Goal: Check status: Check status

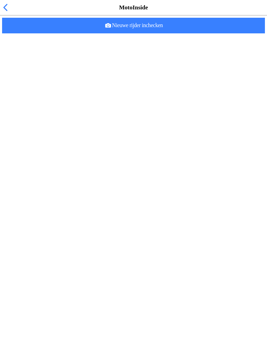
scroll to position [50, 0]
click at [53, 85] on div "[PERSON_NAME] 33 jaar oud" at bounding box center [148, 74] width 234 height 21
click at [47, 96] on h2 "[PERSON_NAME]" at bounding box center [146, 92] width 231 height 7
click at [34, 106] on ion-item-sliding "[PERSON_NAME] 13 jaar oud Check-in verwijderen" at bounding box center [133, 95] width 267 height 21
click at [48, 106] on ion-item-sliding "[PERSON_NAME] 13 jaar oud Check-in verwijderen" at bounding box center [133, 95] width 267 height 21
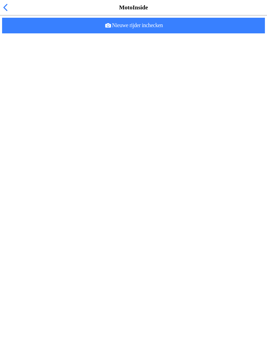
scroll to position [0, 0]
click at [3, 13] on span "button" at bounding box center [5, 7] width 8 height 11
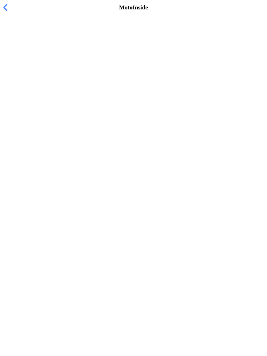
click at [40, 46] on span "40 ingecheckt" at bounding box center [56, 42] width 32 height 7
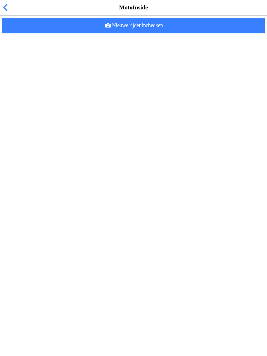
click at [1, 13] on span "button" at bounding box center [5, 7] width 8 height 11
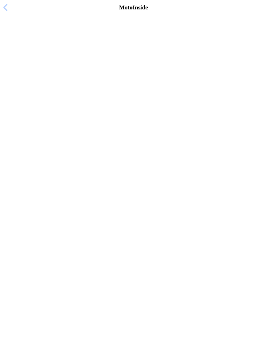
click at [3, 13] on span "button" at bounding box center [5, 7] width 8 height 11
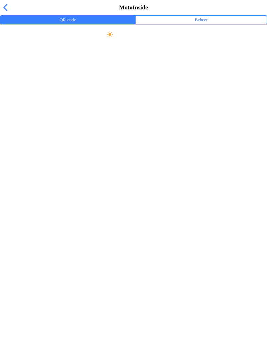
click at [7, 13] on span "button" at bounding box center [5, 7] width 8 height 11
